Goal: Check status: Check status

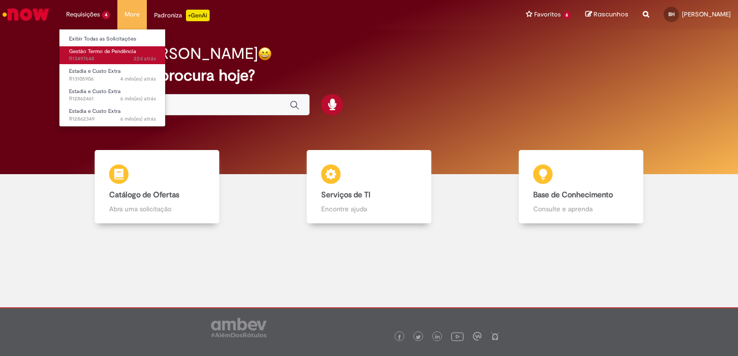
click at [104, 51] on span "Gestão Termo de Pendência" at bounding box center [102, 51] width 67 height 7
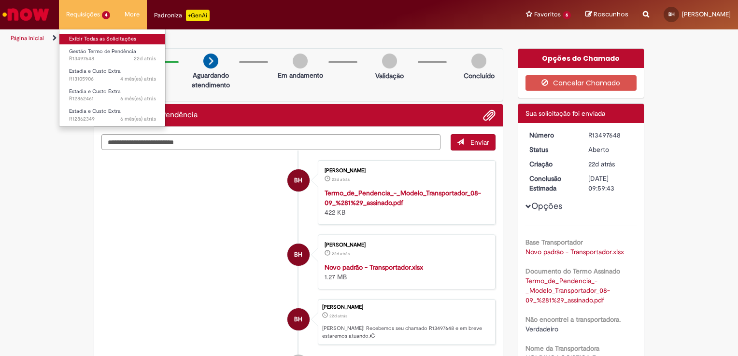
click at [104, 36] on link "Exibir Todas as Solicitações" at bounding box center [112, 39] width 106 height 11
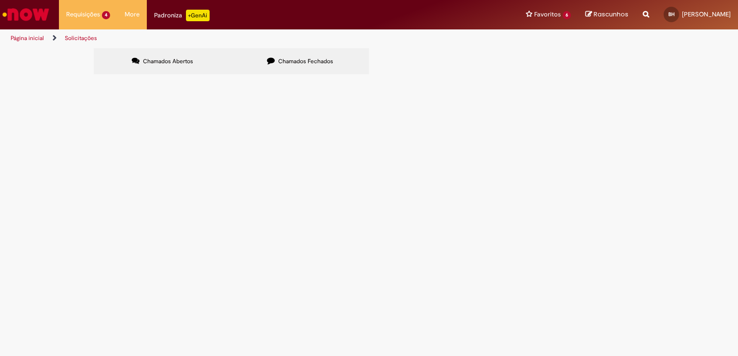
click at [241, 67] on label "Chamados Fechados" at bounding box center [300, 61] width 138 height 26
click at [0, 0] on span "Solucionado" at bounding box center [0, 0] width 0 height 0
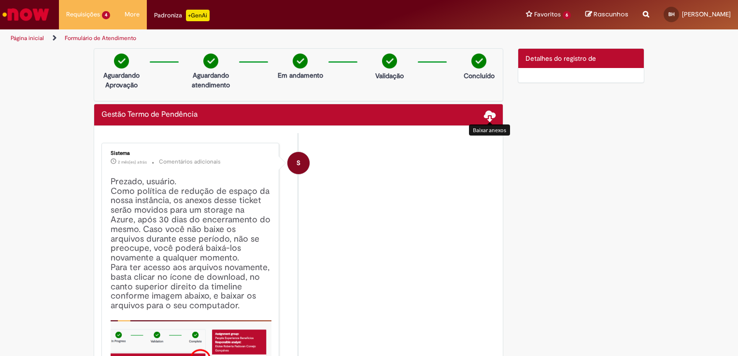
click at [486, 114] on span at bounding box center [490, 116] width 12 height 12
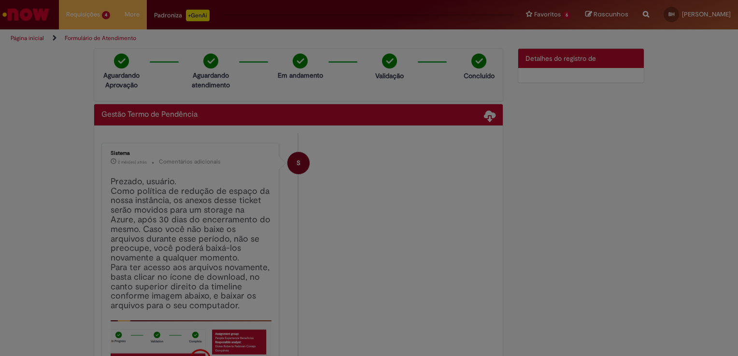
click at [490, 116] on div at bounding box center [369, 178] width 738 height 356
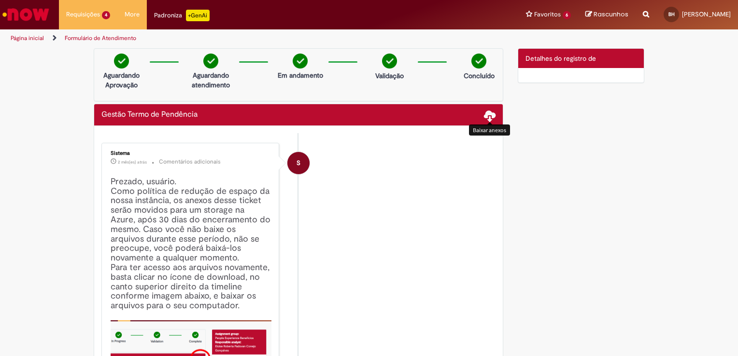
click at [487, 115] on span at bounding box center [490, 116] width 12 height 12
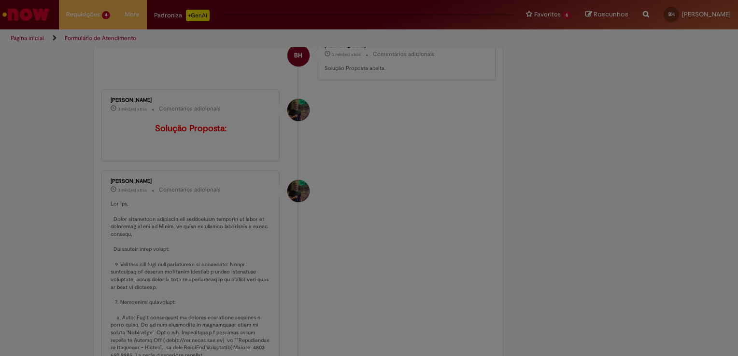
scroll to position [425, 0]
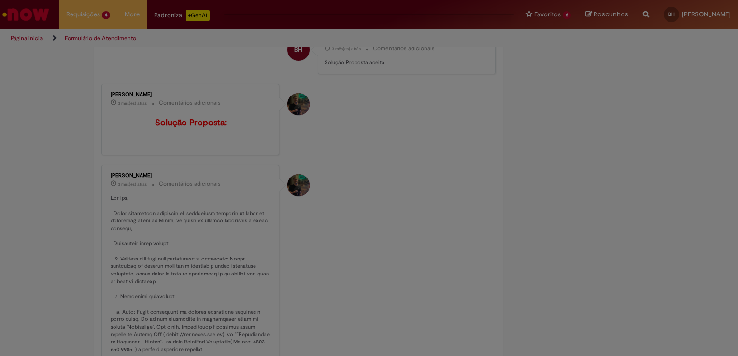
click at [225, 154] on div at bounding box center [369, 178] width 738 height 356
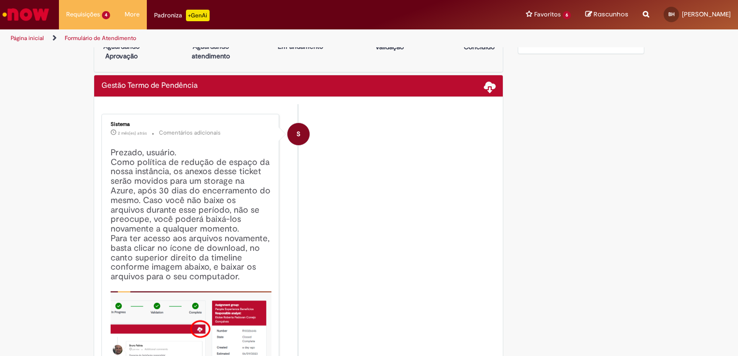
scroll to position [0, 0]
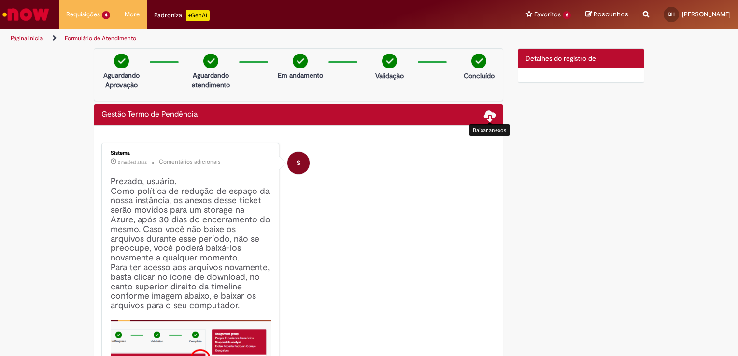
click at [488, 115] on span at bounding box center [490, 116] width 12 height 12
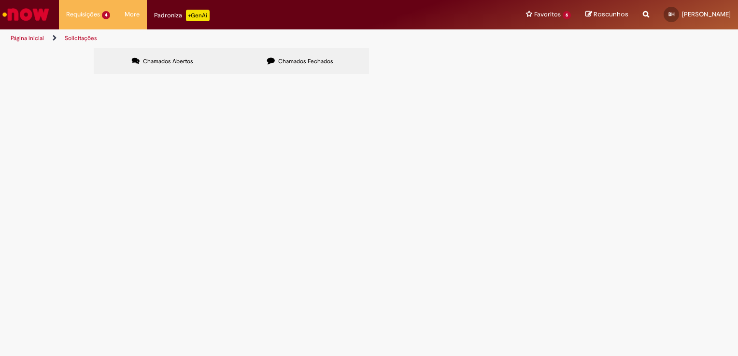
click at [44, 77] on div "Chamados Abertos Chamados Fechados Itens solicitados Exportar como PDF Exportar…" at bounding box center [369, 62] width 738 height 29
click at [67, 77] on div "Chamados Abertos Chamados Fechados Itens solicitados Exportar como PDF Exportar…" at bounding box center [369, 62] width 738 height 29
click at [675, 77] on div "Chamados Abertos Chamados Fechados Itens solicitados Exportar como PDF Exportar…" at bounding box center [369, 62] width 738 height 29
click at [656, 77] on div "Chamados Abertos Chamados Fechados Itens solicitados Exportar como PDF Exportar…" at bounding box center [369, 62] width 738 height 29
click at [70, 77] on div "Chamados Abertos Chamados Fechados Itens solicitados Exportar como PDF Exportar…" at bounding box center [369, 62] width 738 height 29
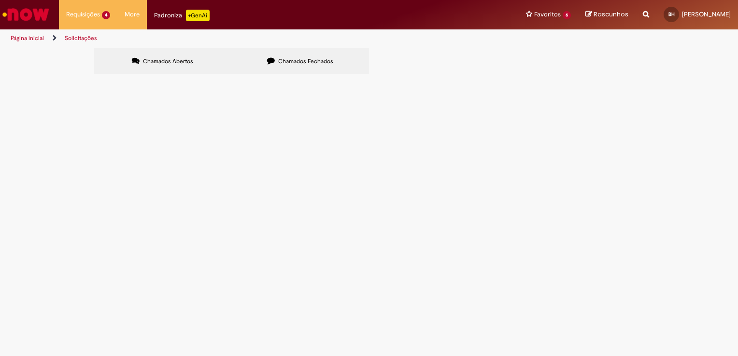
click at [290, 61] on span "Chamados Fechados" at bounding box center [305, 61] width 55 height 8
click at [39, 77] on div "Chamados Abertos Chamados Fechados Itens solicitados Exportar como PDF Exportar…" at bounding box center [369, 62] width 738 height 29
click at [0, 0] on span "Solucionado" at bounding box center [0, 0] width 0 height 0
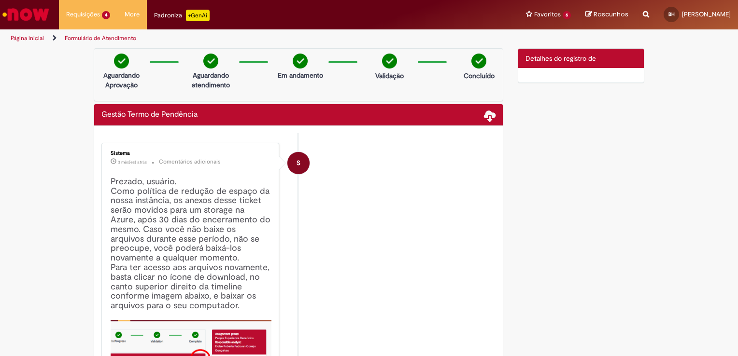
click at [486, 57] on div "Concluído" at bounding box center [478, 70] width 47 height 32
click at [484, 114] on span at bounding box center [490, 116] width 12 height 12
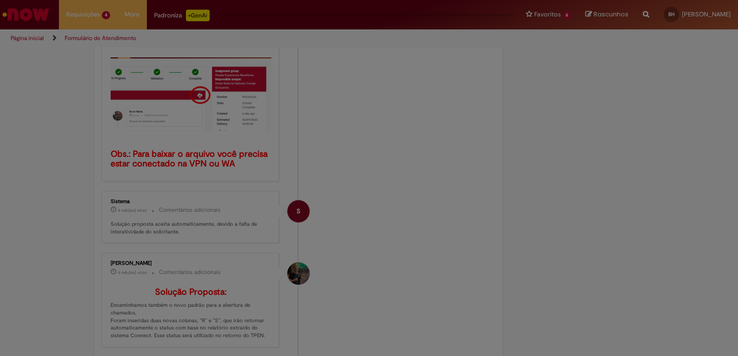
scroll to position [309, 0]
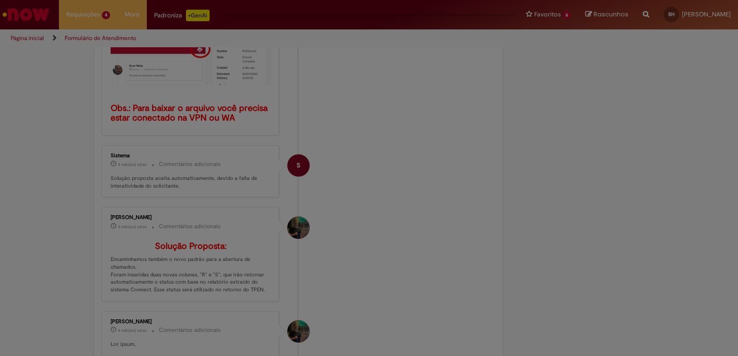
click at [82, 62] on div at bounding box center [369, 178] width 738 height 356
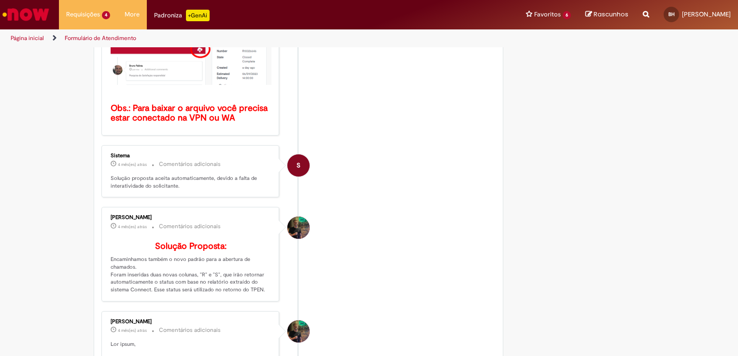
click at [25, 14] on img "Ir para a Homepage" at bounding box center [26, 14] width 50 height 19
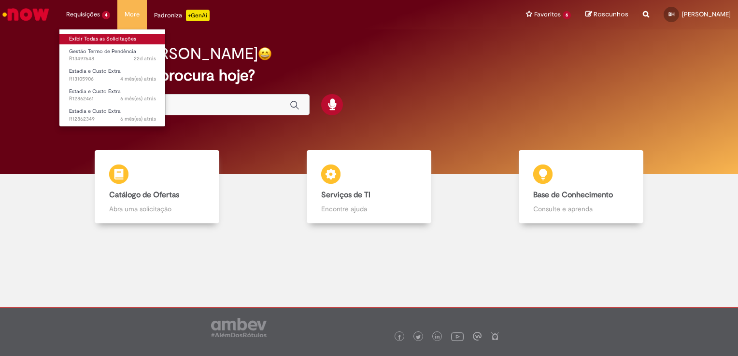
click at [91, 37] on link "Exibir Todas as Solicitações" at bounding box center [112, 39] width 106 height 11
